Goal: Information Seeking & Learning: Learn about a topic

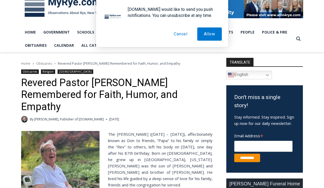
scroll to position [154, 0]
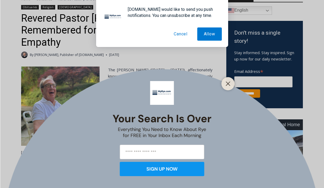
click at [183, 32] on button "Cancel" at bounding box center [180, 33] width 27 height 13
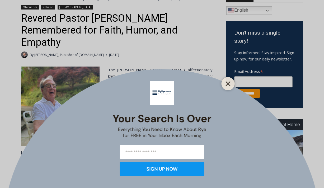
click at [196, 82] on line "Close" at bounding box center [228, 84] width 4 height 4
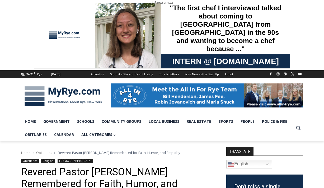
scroll to position [0, 0]
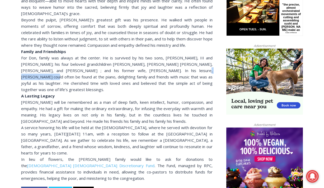
drag, startPoint x: 162, startPoint y: 58, endPoint x: 200, endPoint y: 59, distance: 37.8
click at [200, 59] on div "For Don, family was always at the center. He is survived by his two sons, Donal…" at bounding box center [117, 74] width 192 height 38
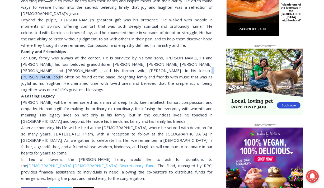
copy div "Carole H. MacKenzie"
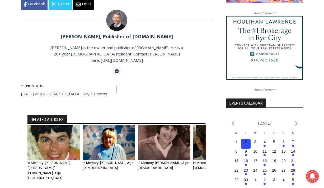
scroll to position [576, 0]
click at [65, 136] on img "1 of 6" at bounding box center [53, 142] width 53 height 35
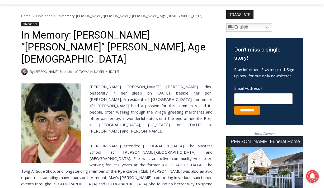
scroll to position [136, 0]
